Goal: Navigation & Orientation: Understand site structure

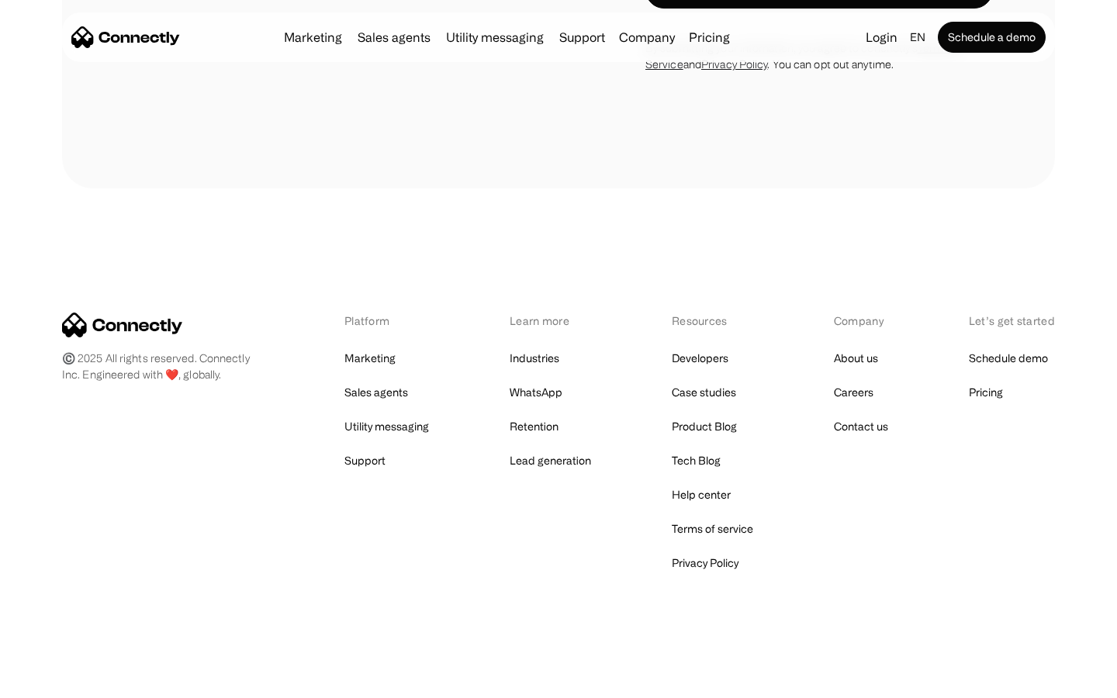
scroll to position [4398, 0]
